Goal: Task Accomplishment & Management: Check status

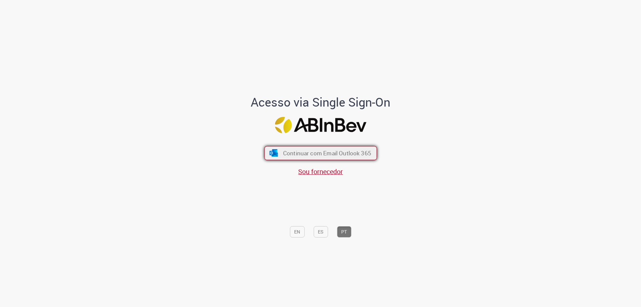
click at [294, 154] on span "Continuar com Email Outlook 365" at bounding box center [327, 153] width 88 height 8
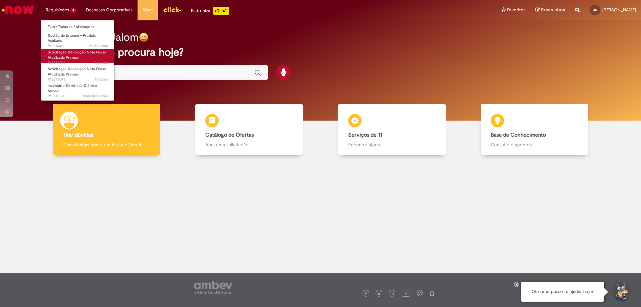
click at [63, 56] on span "Solicitação Devolução Nota Fiscal Atualizada Promax" at bounding box center [77, 55] width 58 height 10
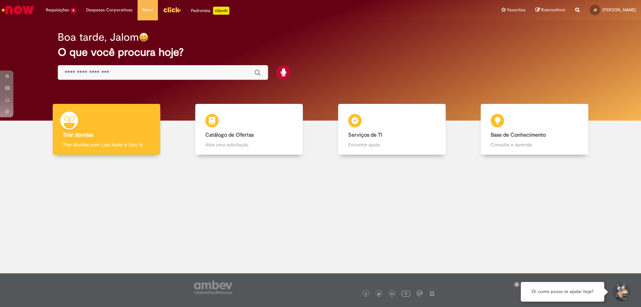
click at [517, 285] on icon at bounding box center [516, 283] width 3 height 3
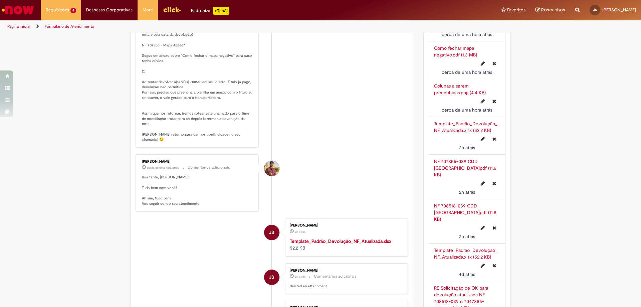
scroll to position [367, 0]
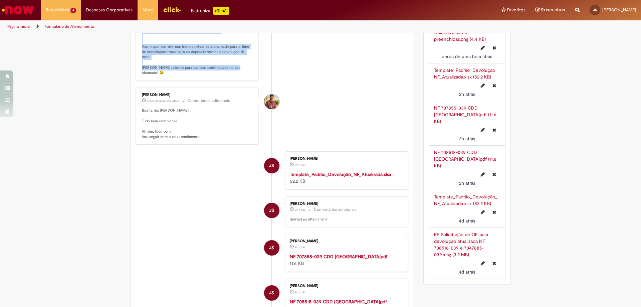
drag, startPoint x: 139, startPoint y: 90, endPoint x: 248, endPoint y: 141, distance: 120.8
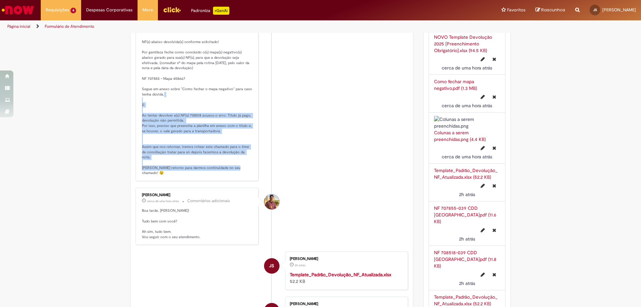
scroll to position [300, 0]
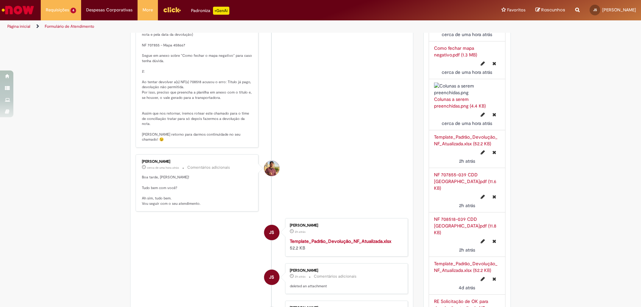
click at [165, 142] on p "[PERSON_NAME], temos dois cenários aqui: 1: NF(s) abaixo devolvida(s) conforme …" at bounding box center [197, 63] width 111 height 157
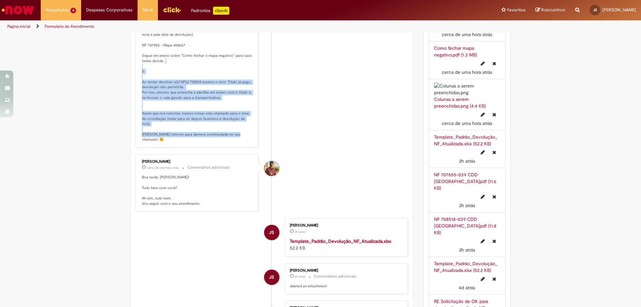
drag, startPoint x: 140, startPoint y: 160, endPoint x: 248, endPoint y: 208, distance: 118.2
click at [248, 142] on p "[PERSON_NAME], temos dois cenários aqui: 1: NF(s) abaixo devolvida(s) conforme …" at bounding box center [197, 63] width 111 height 157
copy p "Ao tentar devolver a(s) NF(s) 708518 acusou o erro: Título já pago, devolução n…"
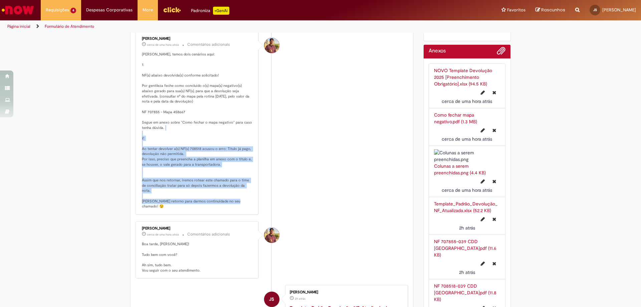
scroll to position [267, 0]
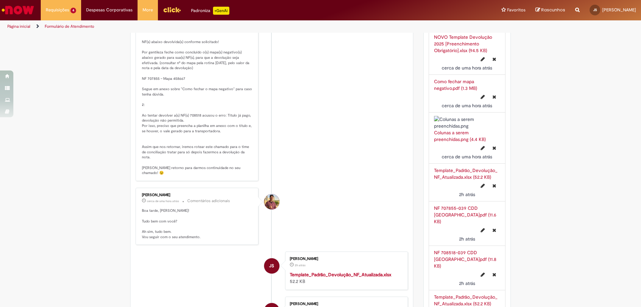
click at [327, 133] on li "[PERSON_NAME] cerca de uma hora atrás cerca de uma hora atrás Comentários adici…" at bounding box center [272, 89] width 272 height 183
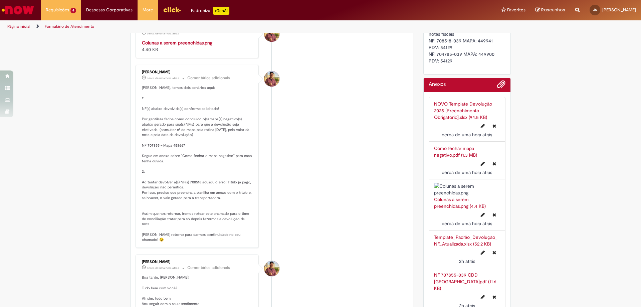
click at [466, 105] on link "NOVO Template Devolução 2025 [Preenchimento Obrigatório].xlsx (94.5 KB)" at bounding box center [463, 110] width 58 height 19
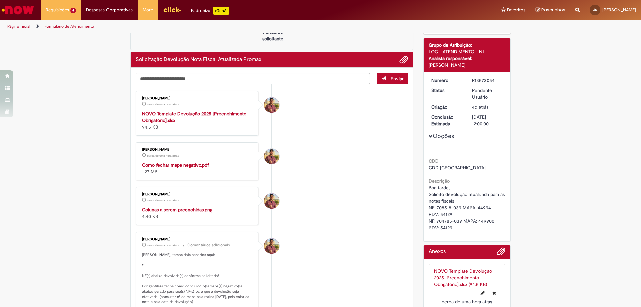
click at [22, 26] on link "Página inicial" at bounding box center [18, 26] width 23 height 5
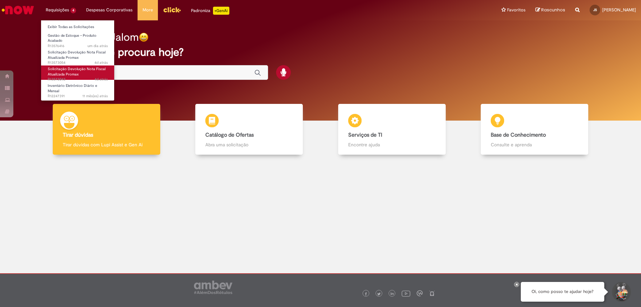
click at [58, 72] on span "Solicitação Devolução Nota Fiscal Atualizada Promax" at bounding box center [77, 71] width 58 height 10
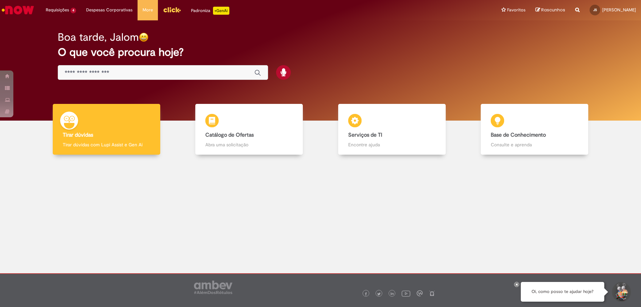
click at [516, 284] on icon at bounding box center [516, 283] width 3 height 3
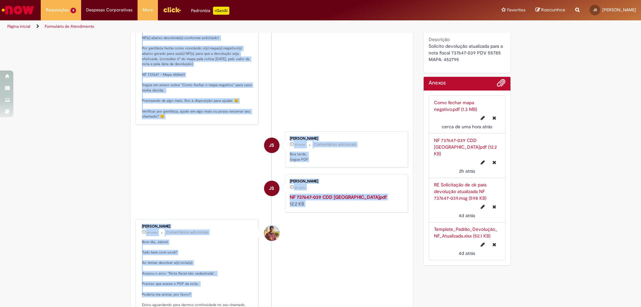
scroll to position [179, 0]
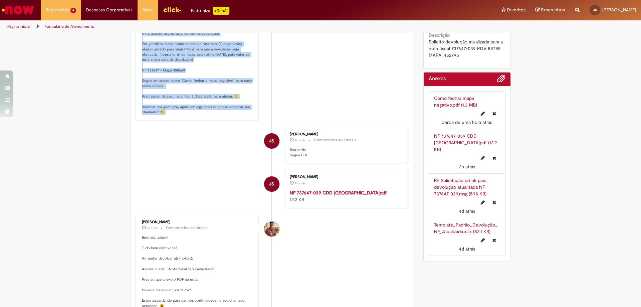
drag, startPoint x: 123, startPoint y: 26, endPoint x: 134, endPoint y: 139, distance: 114.1
click at [134, 139] on div "Pular para o conteúdo da página Requisições 4 Exibir Todas as Solicitações Gest…" at bounding box center [320, 153] width 641 height 307
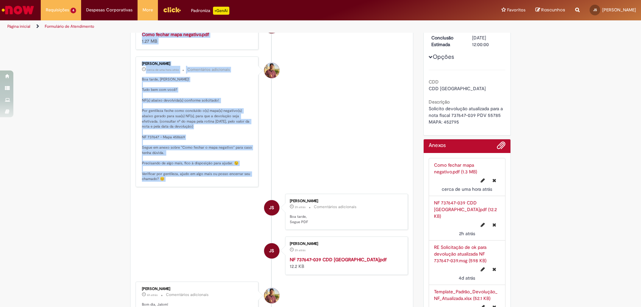
click at [303, 124] on li "[PERSON_NAME] cerca de uma hora atrás cerca de uma hora atrás Comentários adici…" at bounding box center [272, 121] width 272 height 131
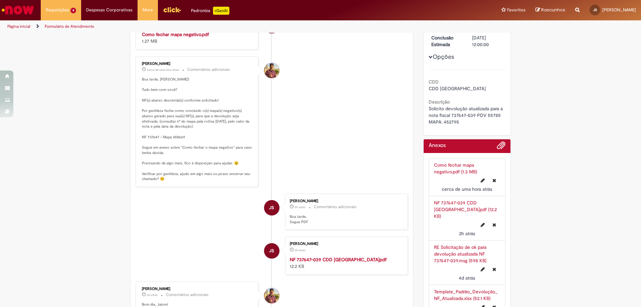
scroll to position [0, 0]
